Goal: Task Accomplishment & Management: Use online tool/utility

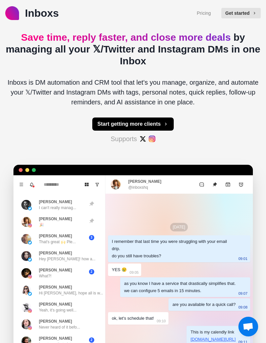
click at [97, 121] on button "Start getting more clients" at bounding box center [133, 124] width 82 height 13
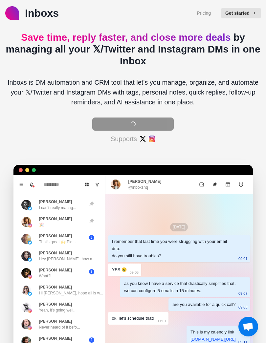
type textarea "*"
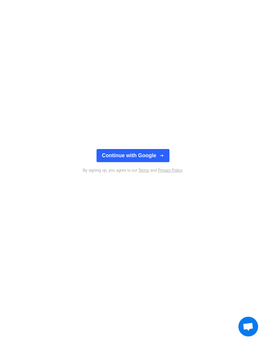
click at [162, 157] on icon "button" at bounding box center [161, 155] width 5 height 5
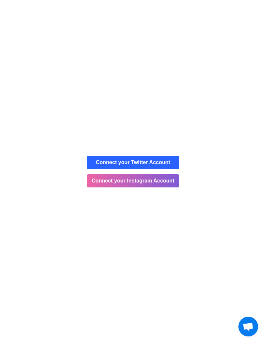
click at [170, 165] on button "Connect your Twitter Account" at bounding box center [133, 162] width 92 height 13
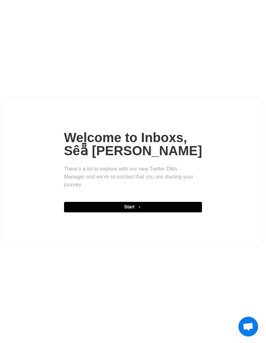
click at [84, 209] on button "Start" at bounding box center [133, 207] width 138 height 11
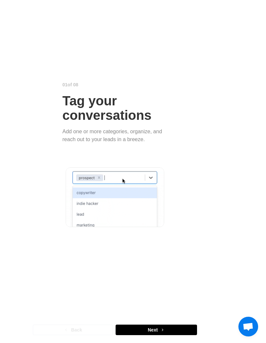
scroll to position [12, 0]
click at [170, 327] on button "Next" at bounding box center [156, 330] width 81 height 11
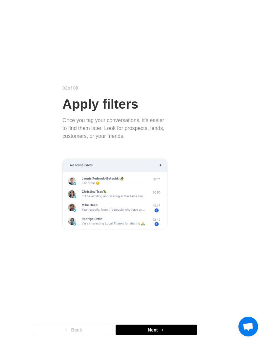
click at [174, 329] on button "Next" at bounding box center [156, 330] width 81 height 11
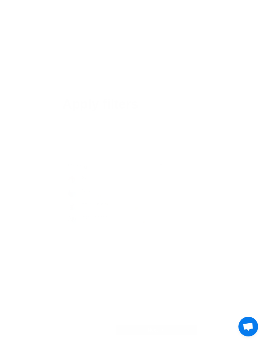
scroll to position [0, 0]
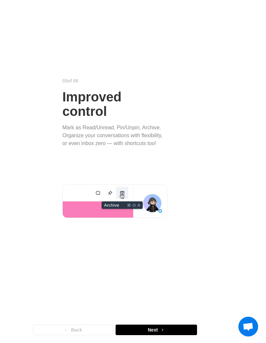
click at [179, 329] on button "Next" at bounding box center [156, 330] width 81 height 11
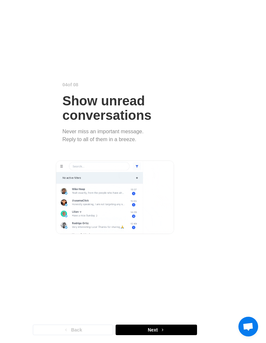
click at [177, 325] on div "0 4 of 0 8 Show unread conversations Never miss an important message. Reply to …" at bounding box center [115, 162] width 230 height 325
click at [179, 333] on button "Next" at bounding box center [156, 330] width 81 height 11
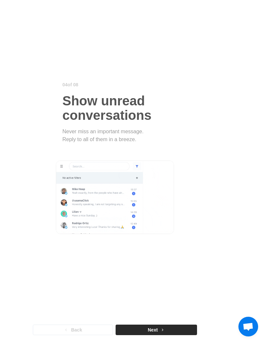
scroll to position [0, 0]
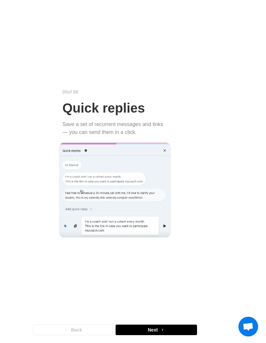
click at [180, 335] on button "Next" at bounding box center [156, 330] width 81 height 11
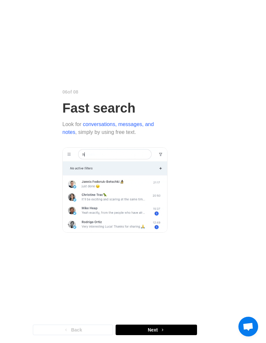
scroll to position [12, 0]
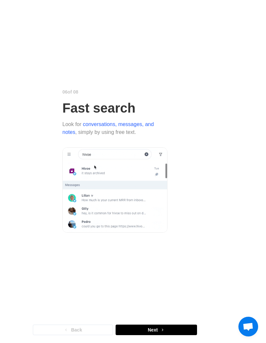
click at [183, 329] on button "Next" at bounding box center [156, 330] width 81 height 11
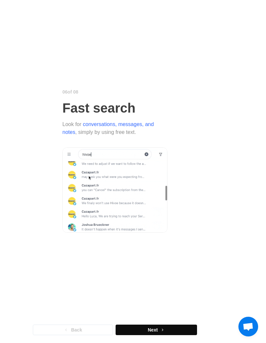
scroll to position [0, 0]
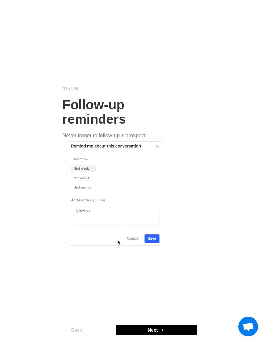
click at [186, 331] on button "Next" at bounding box center [156, 330] width 81 height 11
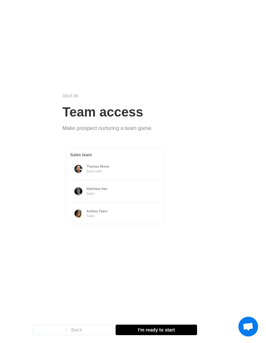
scroll to position [12, 0]
click at [180, 330] on button "I'm ready to start" at bounding box center [156, 330] width 81 height 11
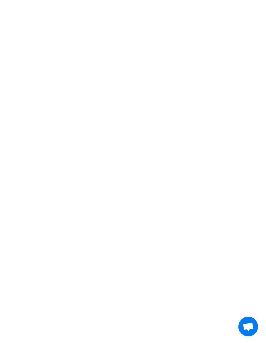
scroll to position [0, 0]
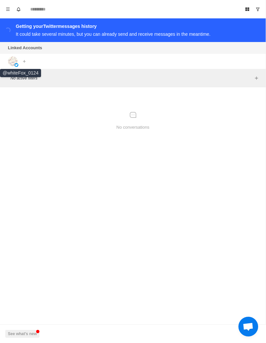
click at [6, 14] on button "Menu" at bounding box center [8, 9] width 11 height 11
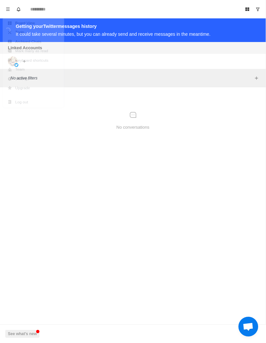
click at [244, 108] on div "No conversations" at bounding box center [133, 121] width 260 height 62
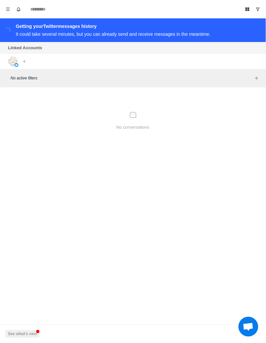
click at [251, 328] on span "Open chat" at bounding box center [248, 327] width 11 height 9
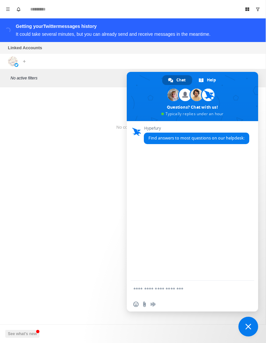
click at [34, 128] on div "No conversations" at bounding box center [133, 121] width 260 height 62
click at [25, 115] on div "No conversations" at bounding box center [133, 121] width 260 height 62
click at [253, 317] on div "Board View Tools Archived Chats Mark many as read Keyboard shortcuts Team Setti…" at bounding box center [133, 171] width 266 height 343
click at [248, 329] on span "Close chat" at bounding box center [248, 327] width 6 height 6
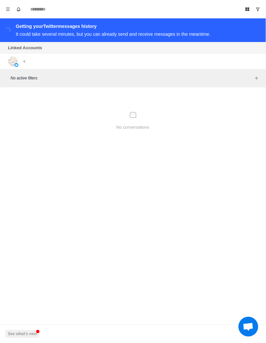
click at [151, 126] on div "No conversations" at bounding box center [133, 121] width 260 height 62
